Goal: Find specific page/section: Find specific page/section

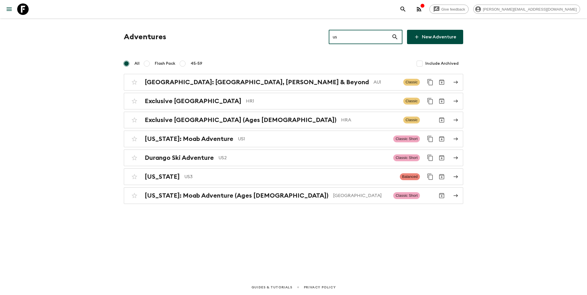
type input "u"
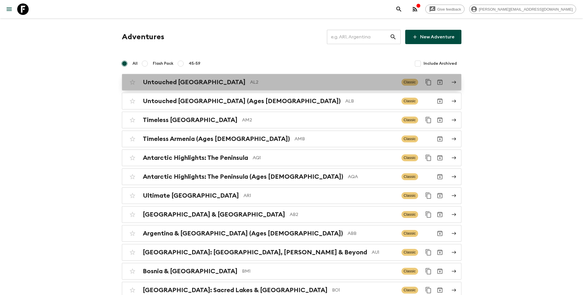
click at [299, 82] on p "AL2" at bounding box center [323, 82] width 147 height 7
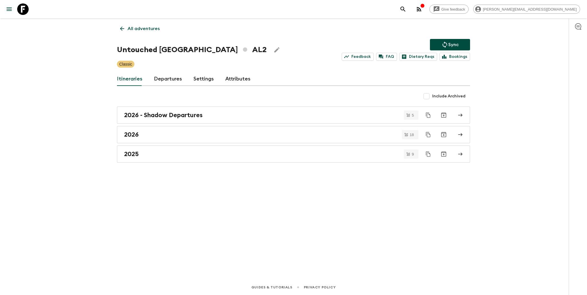
click at [167, 79] on link "Departures" at bounding box center [168, 79] width 28 height 14
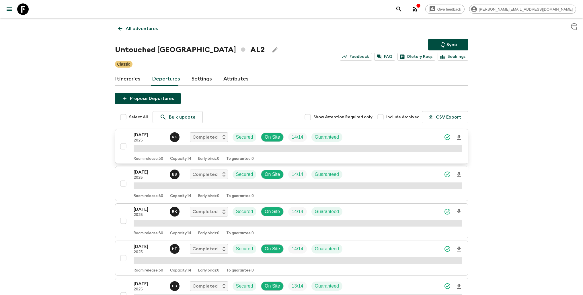
click at [405, 138] on div "[DATE] 2025 R K Completed Secured On Site 14 / 14 Guaranteed" at bounding box center [298, 137] width 329 height 11
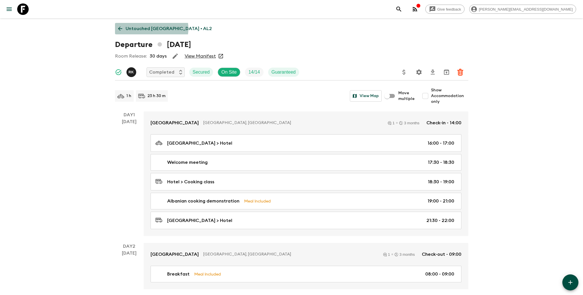
click at [151, 29] on p "Untouched [GEOGRAPHIC_DATA] • AL2" at bounding box center [169, 28] width 86 height 7
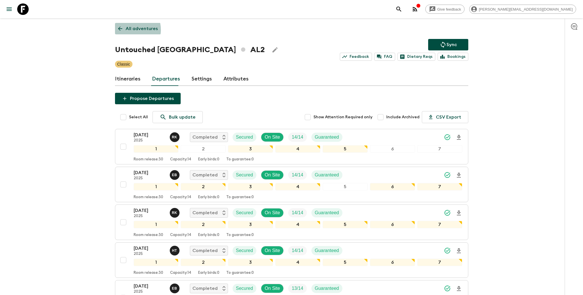
click at [129, 30] on p "All adventures" at bounding box center [142, 28] width 32 height 7
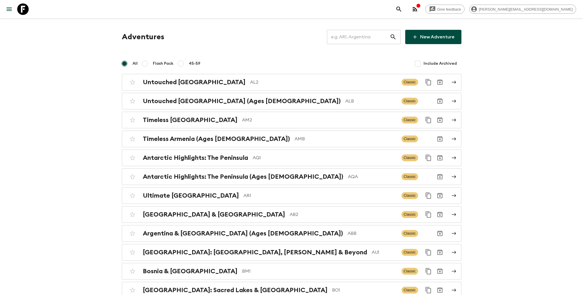
click at [357, 39] on input "text" at bounding box center [358, 37] width 63 height 16
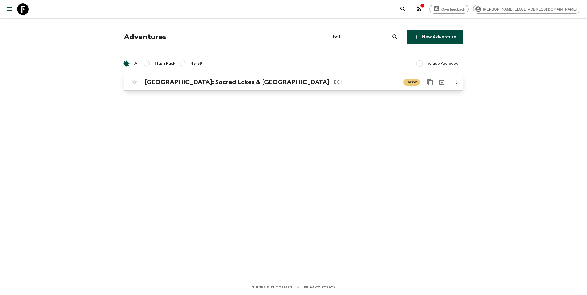
type input "bo1"
click at [334, 84] on p "BO1" at bounding box center [366, 82] width 65 height 7
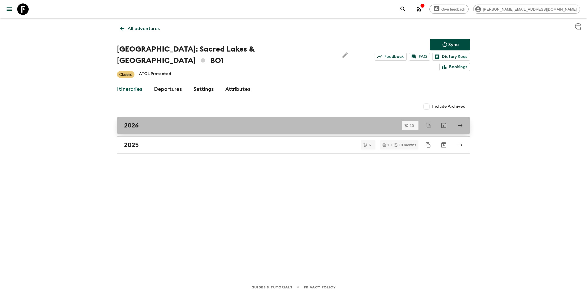
click at [155, 122] on div "2026" at bounding box center [288, 125] width 328 height 7
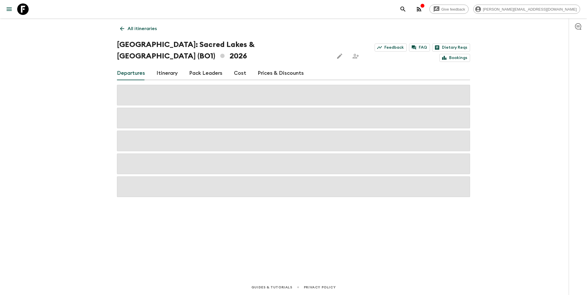
click at [148, 28] on p "All itineraries" at bounding box center [142, 28] width 29 height 7
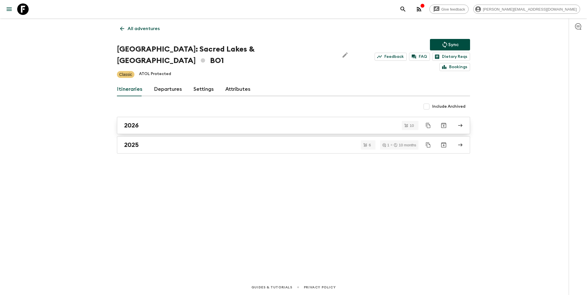
click at [156, 122] on div "2026" at bounding box center [288, 125] width 328 height 7
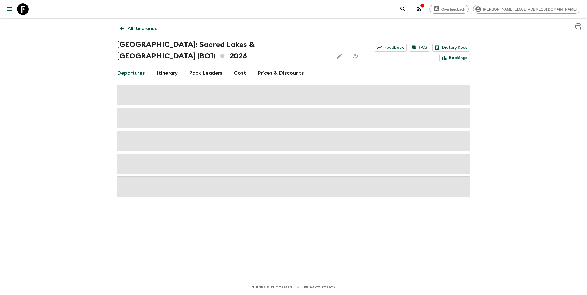
click at [138, 27] on p "All itineraries" at bounding box center [142, 28] width 29 height 7
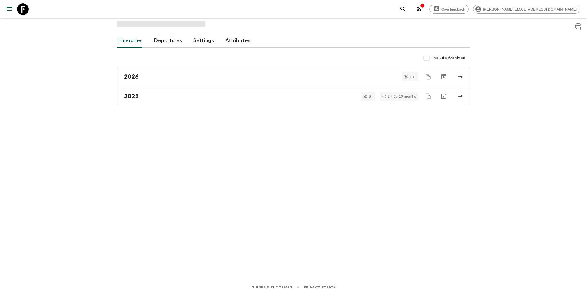
click at [155, 97] on div "Itineraries Departures Settings Attributes Include Archived 2026 10 2025 6 1 10…" at bounding box center [293, 140] width 367 height 245
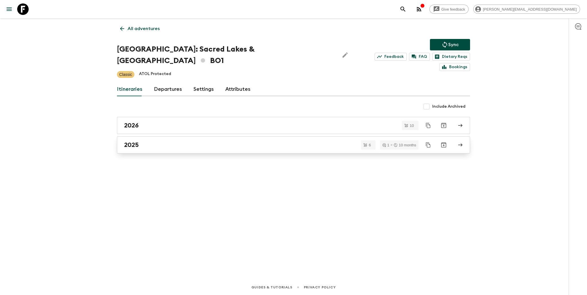
click at [201, 138] on link "2025" at bounding box center [293, 144] width 353 height 17
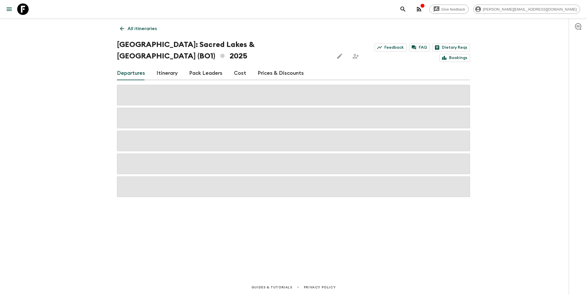
click at [277, 67] on link "Prices & Discounts" at bounding box center [281, 74] width 46 height 14
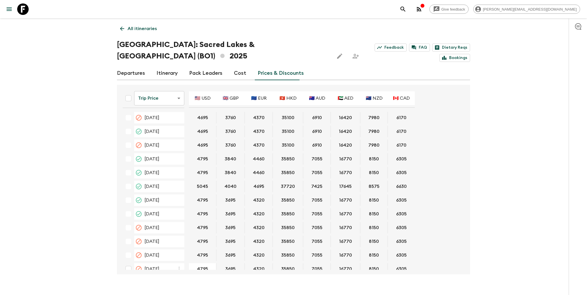
click at [277, 67] on link "Prices & Discounts" at bounding box center [281, 74] width 46 height 14
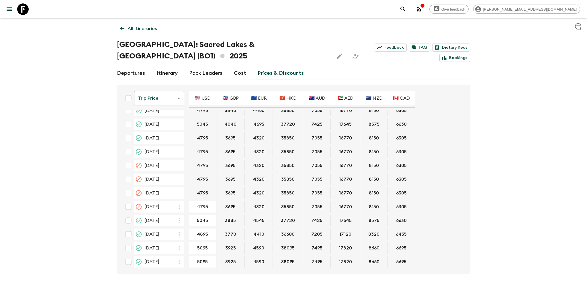
scroll to position [62, 0]
